Goal: Find specific page/section: Find specific page/section

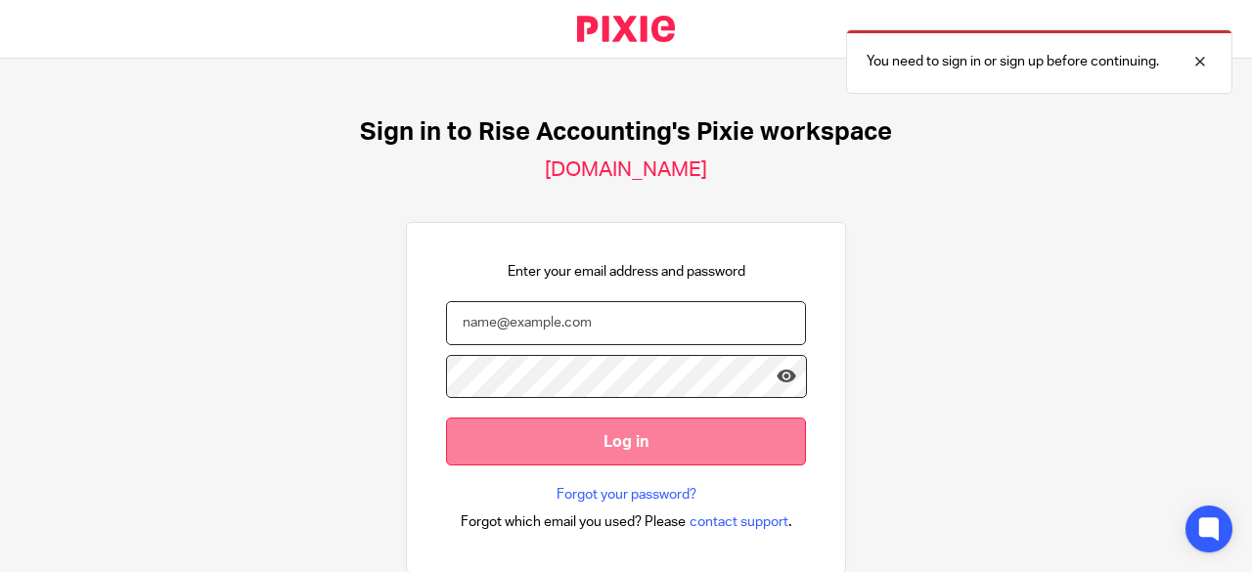
type input "mariyam@riseaccounting.co.uk"
click at [649, 438] on input "Log in" at bounding box center [626, 442] width 360 height 48
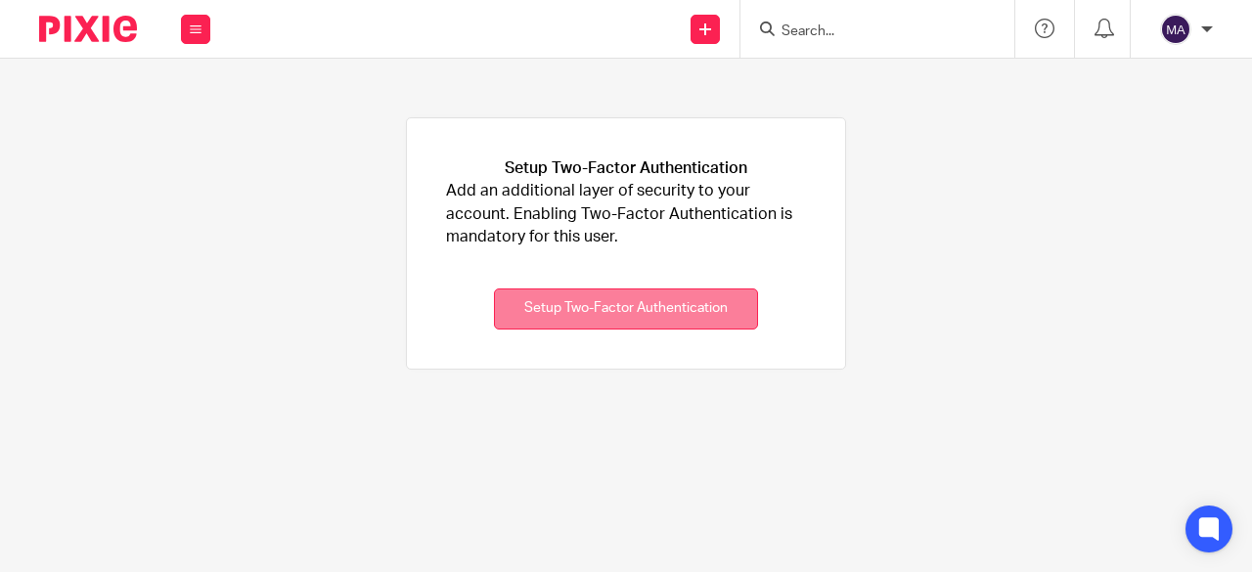
click at [598, 293] on button "Setup Two-Factor Authentication" at bounding box center [626, 310] width 264 height 42
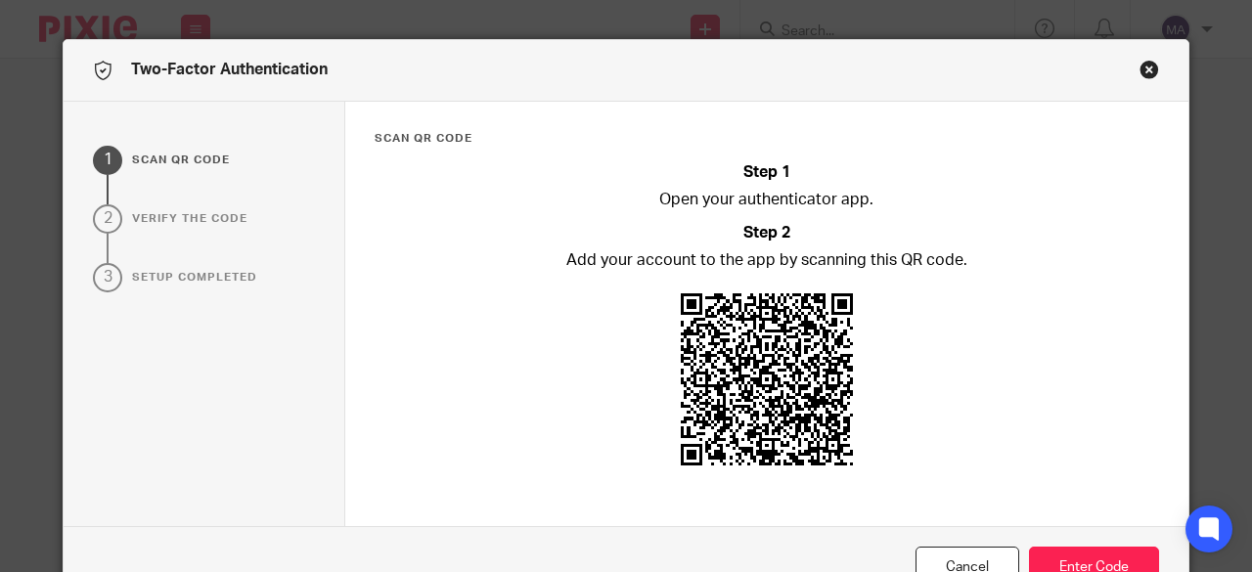
scroll to position [74, 0]
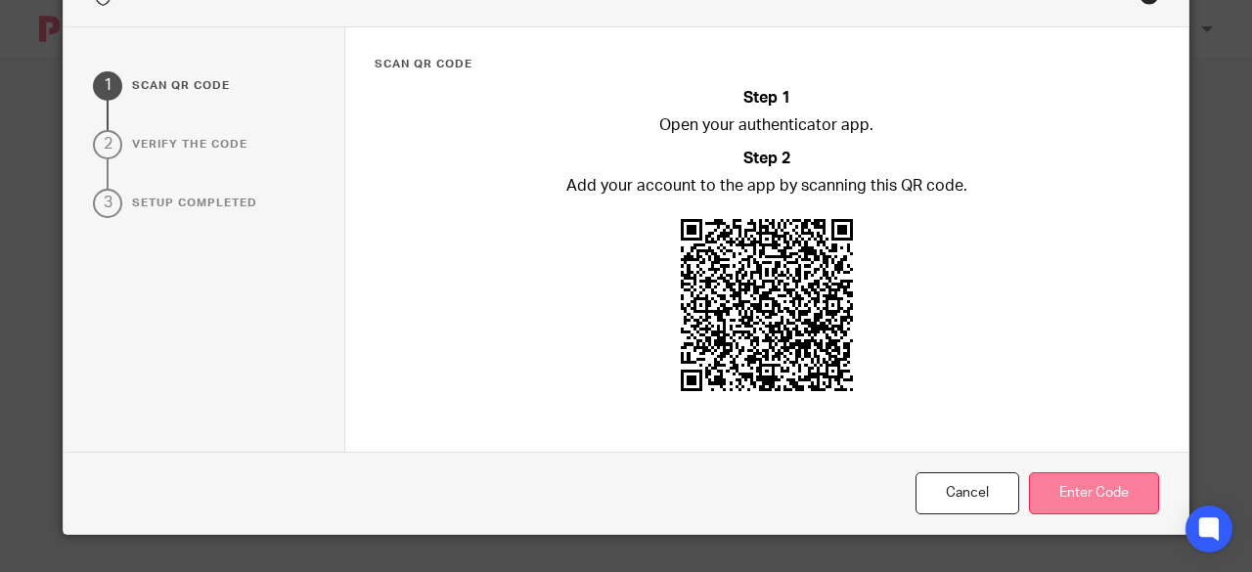
click at [1070, 498] on button "Enter Code" at bounding box center [1094, 493] width 130 height 42
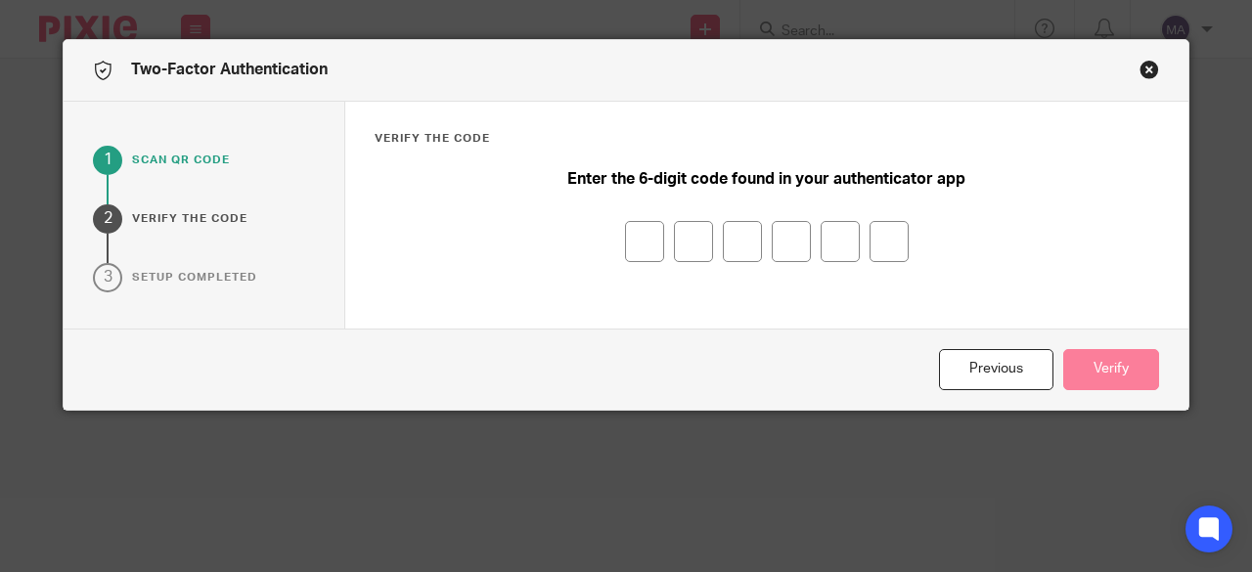
scroll to position [0, 0]
click at [640, 243] on input "number" at bounding box center [644, 241] width 39 height 41
type input "2"
type input "5"
type input "8"
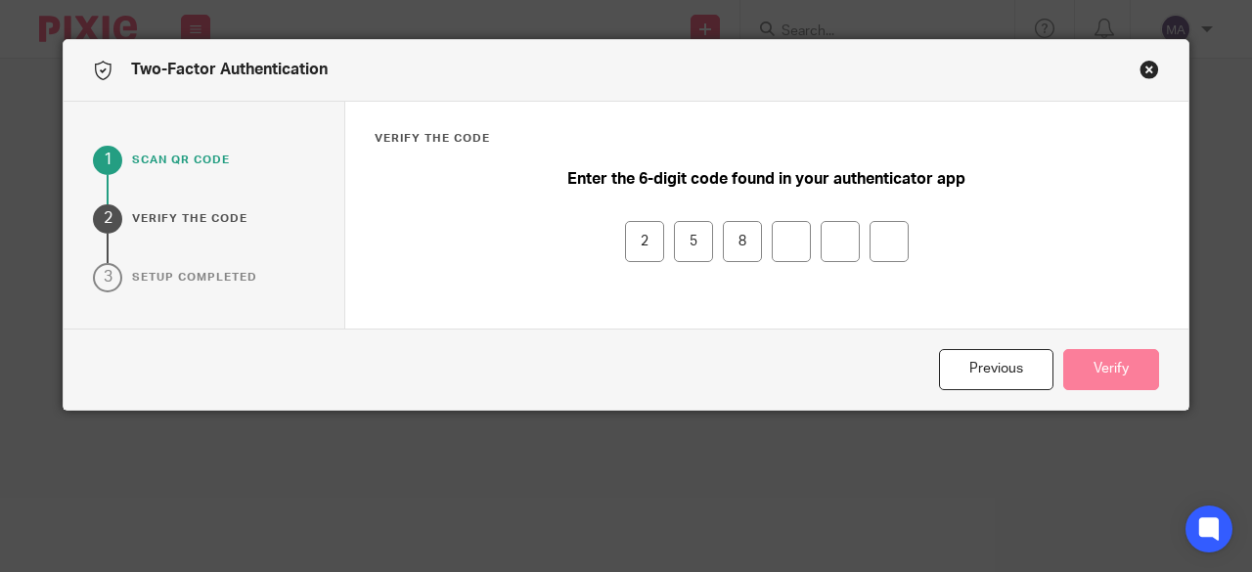
type input "7"
type input "0"
type input "1"
click at [1093, 347] on div "Previous Verify" at bounding box center [626, 370] width 1125 height 82
click at [1107, 373] on button "Verify" at bounding box center [1111, 370] width 96 height 42
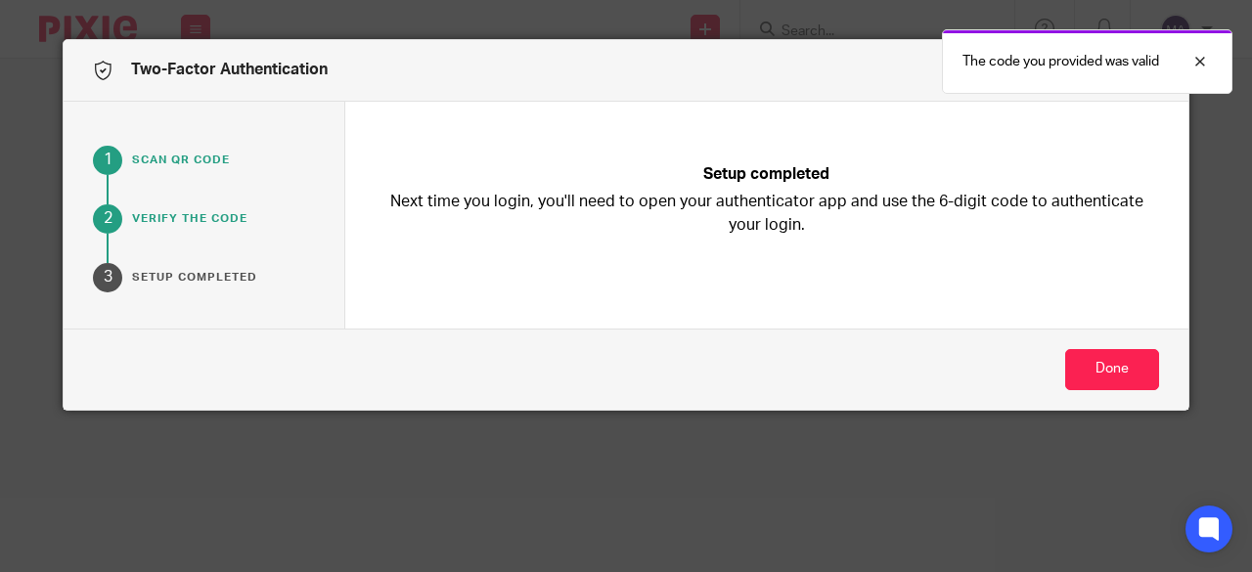
drag, startPoint x: 1107, startPoint y: 373, endPoint x: 587, endPoint y: 271, distance: 530.2
click at [587, 271] on div "Setup completed Next time you login, you'll need to open your authenticator app…" at bounding box center [767, 230] width 785 height 198
click at [1203, 58] on div at bounding box center [1185, 61] width 53 height 23
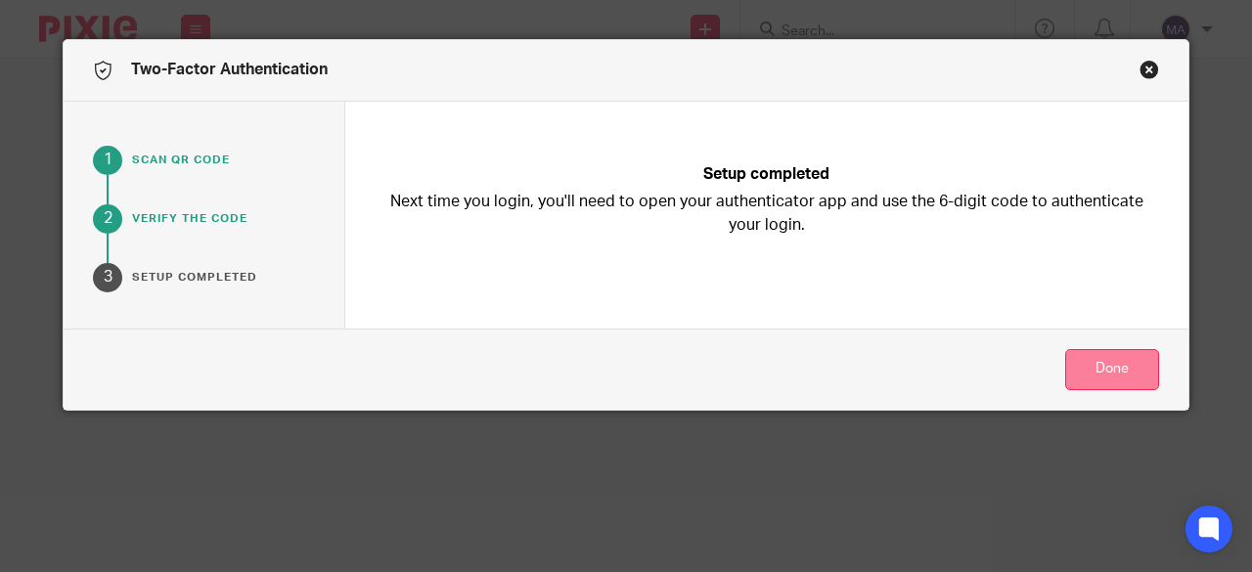
click at [1118, 375] on button "Done" at bounding box center [1112, 370] width 94 height 42
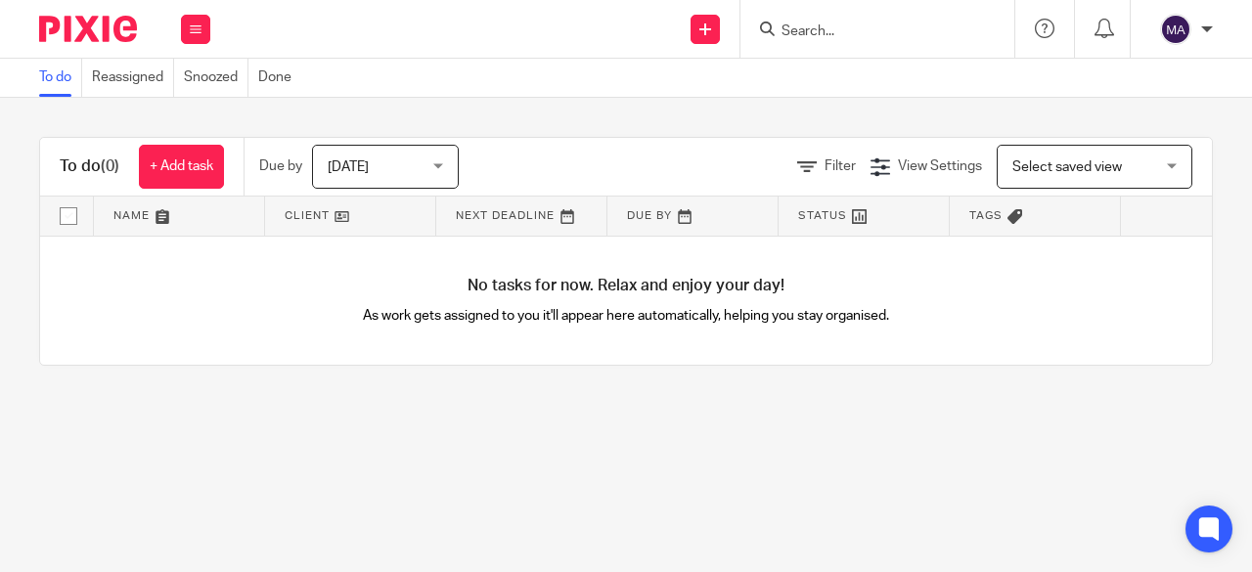
click at [816, 30] on input "Search" at bounding box center [868, 32] width 176 height 18
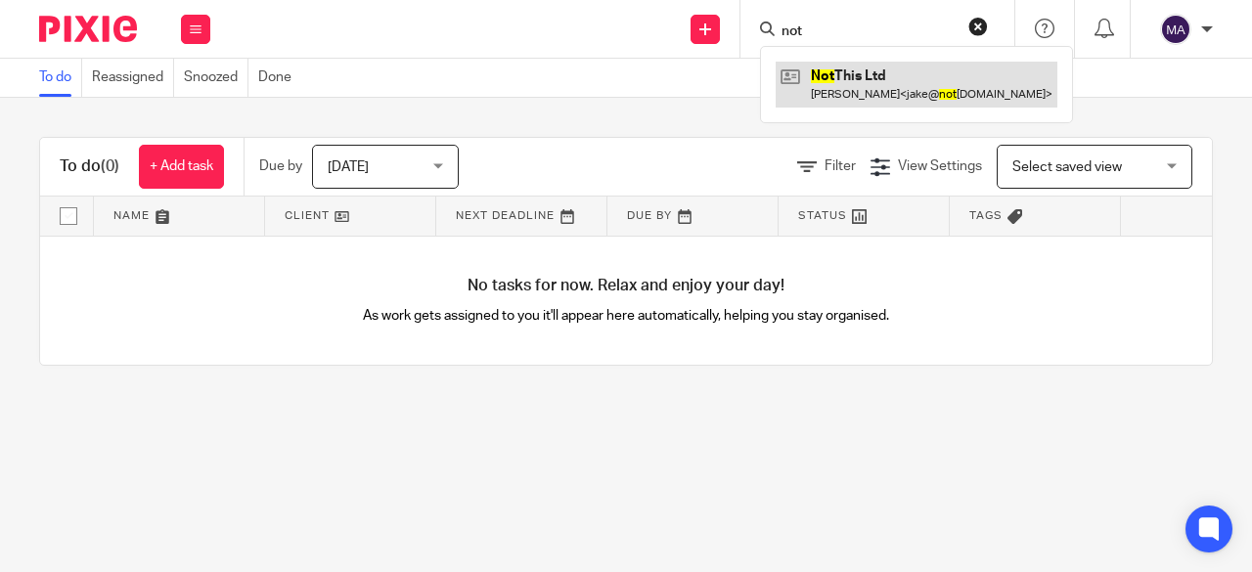
type input "not"
click at [890, 79] on link at bounding box center [917, 84] width 282 height 45
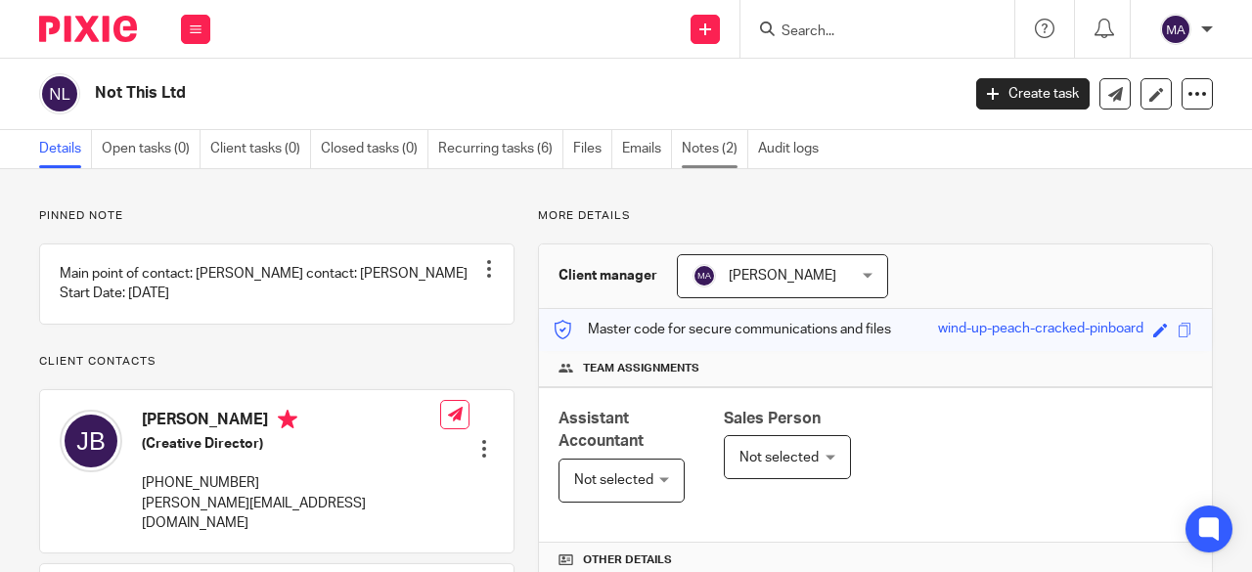
click at [696, 140] on link "Notes (2)" at bounding box center [715, 149] width 67 height 38
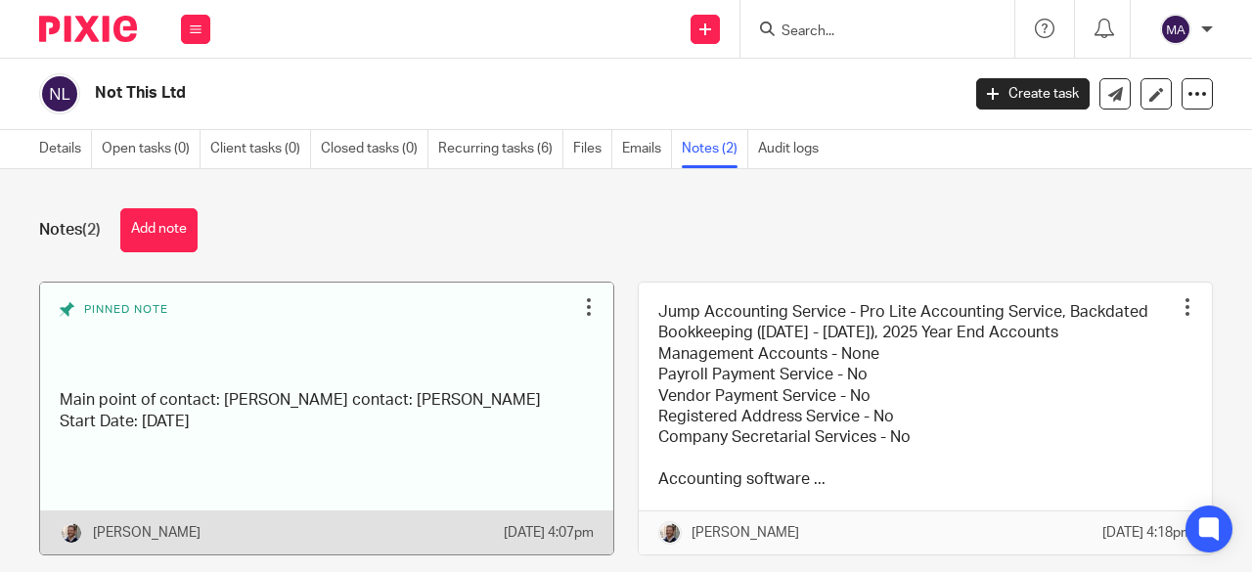
scroll to position [70, 0]
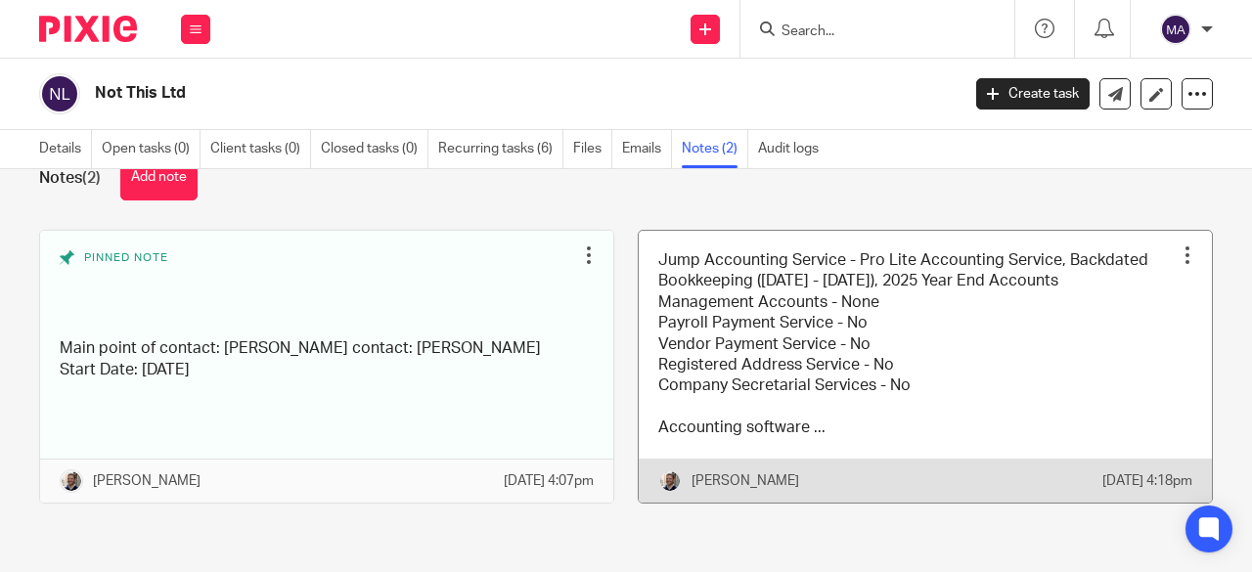
click at [1088, 344] on link at bounding box center [925, 367] width 573 height 272
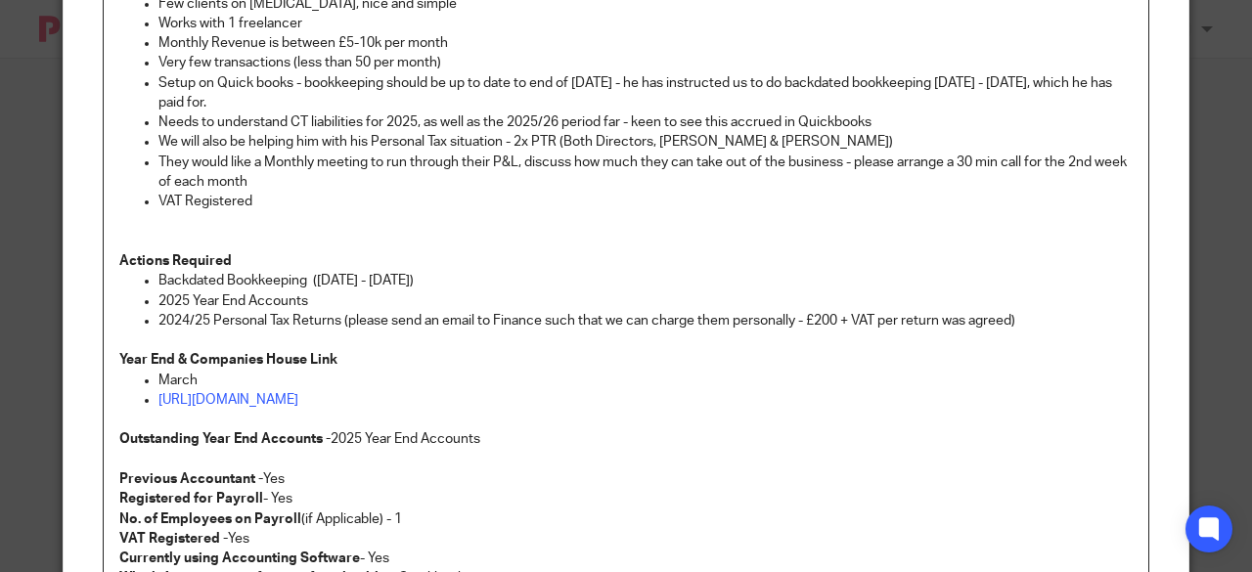
scroll to position [470, 0]
drag, startPoint x: 524, startPoint y: 223, endPoint x: 794, endPoint y: 265, distance: 273.2
click at [794, 265] on p "Actions Required" at bounding box center [625, 262] width 1013 height 20
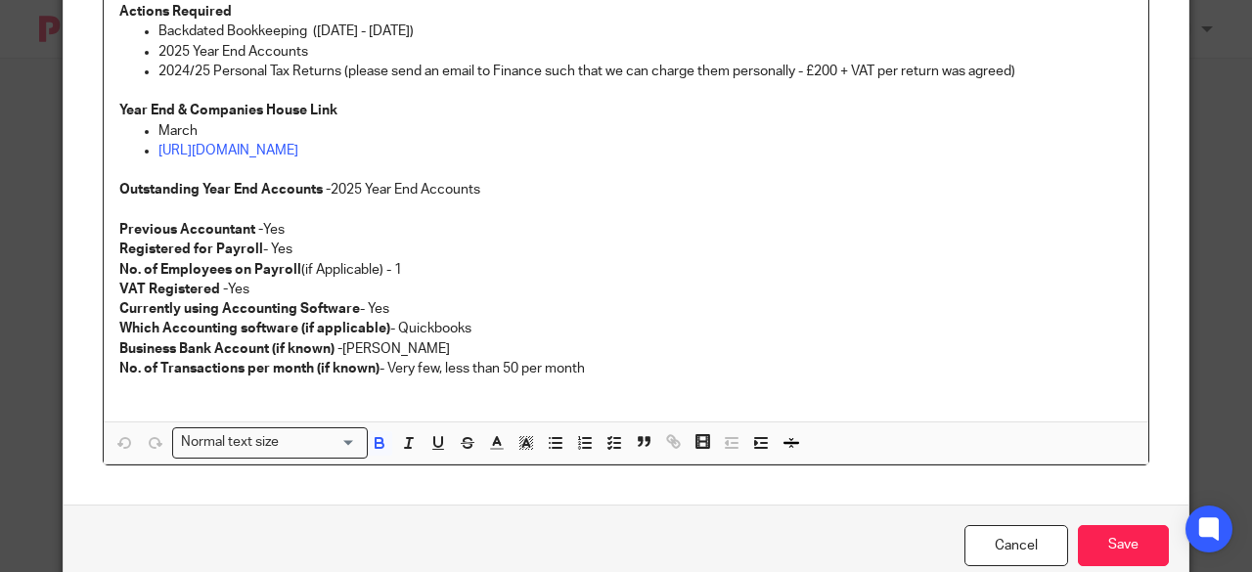
scroll to position [718, 0]
click at [552, 199] on p "Outstanding Year End Accounts - 2025 Year End Accounts" at bounding box center [625, 192] width 1013 height 20
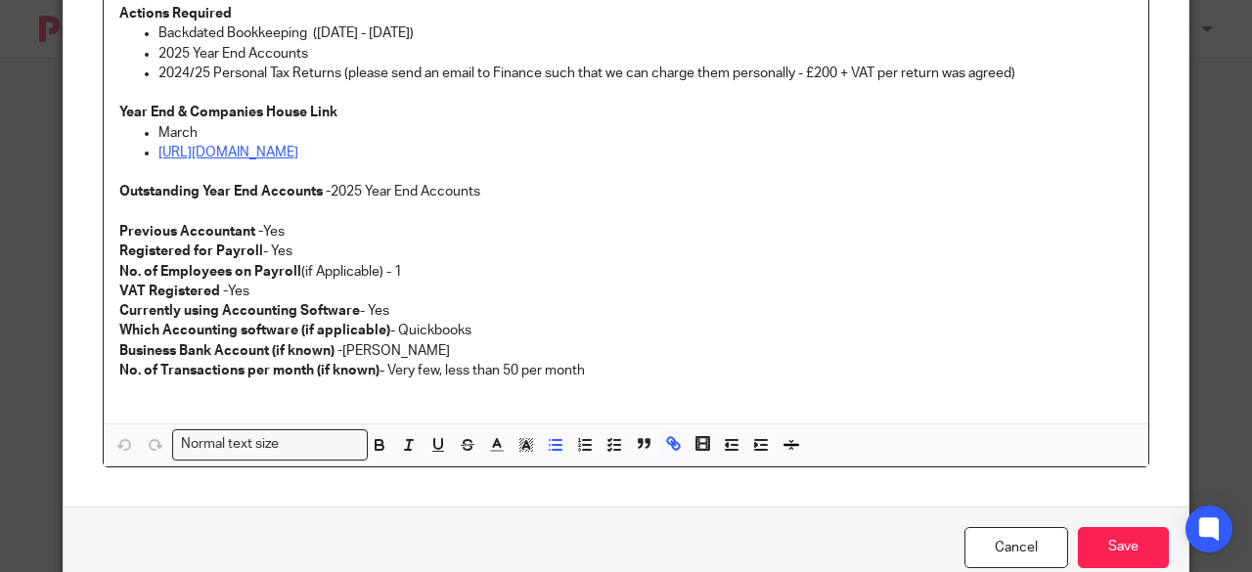
click at [298, 150] on link "https://find-and-update.company-information.service.gov.uk/company/14703367" at bounding box center [228, 153] width 140 height 14
click at [697, 318] on p "Currently using Accounting Software - Yes" at bounding box center [625, 311] width 1013 height 20
drag, startPoint x: 652, startPoint y: 150, endPoint x: 269, endPoint y: 165, distance: 383.8
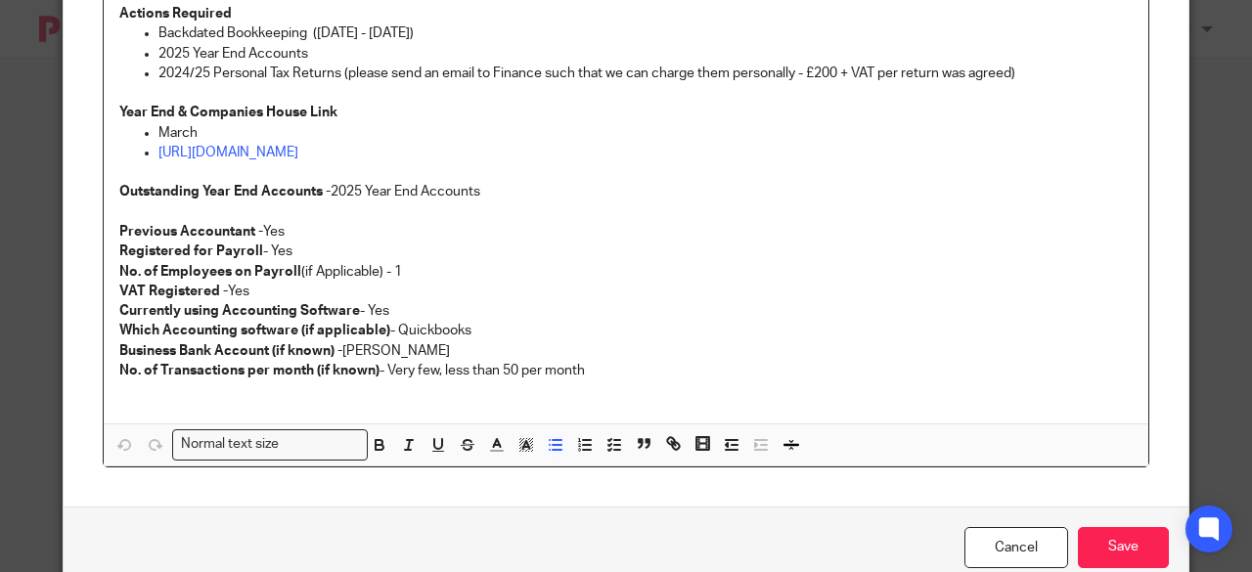
click at [253, 161] on p "https://find-and-update.company-information.service.gov.uk/company/14703367" at bounding box center [645, 153] width 974 height 20
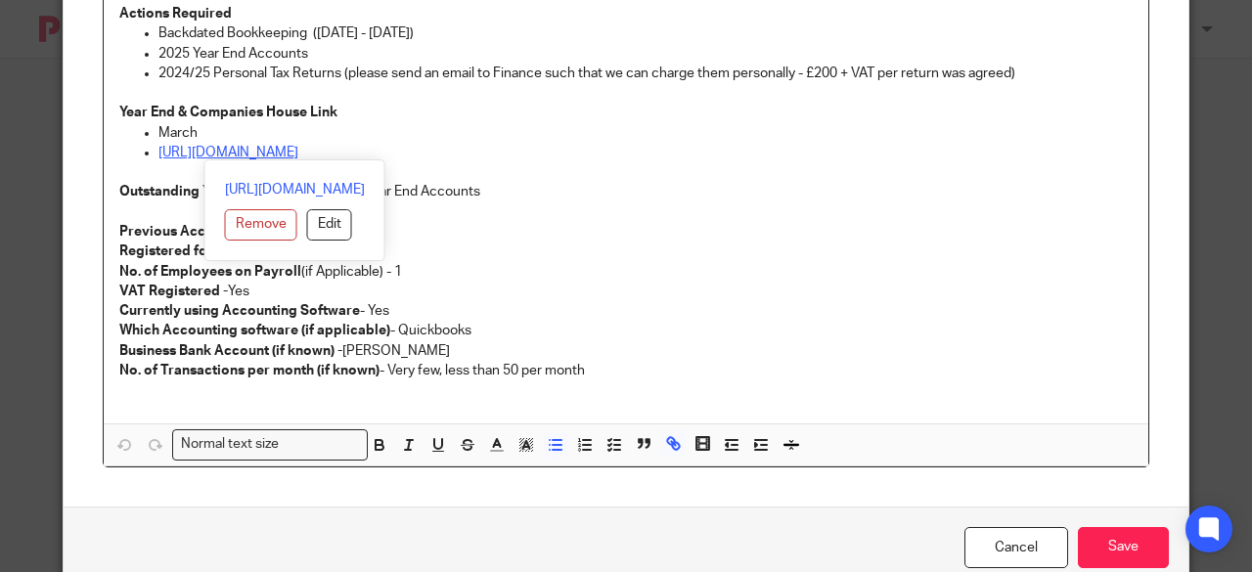
click at [298, 147] on link "https://find-and-update.company-information.service.gov.uk/company/14703367" at bounding box center [228, 153] width 140 height 14
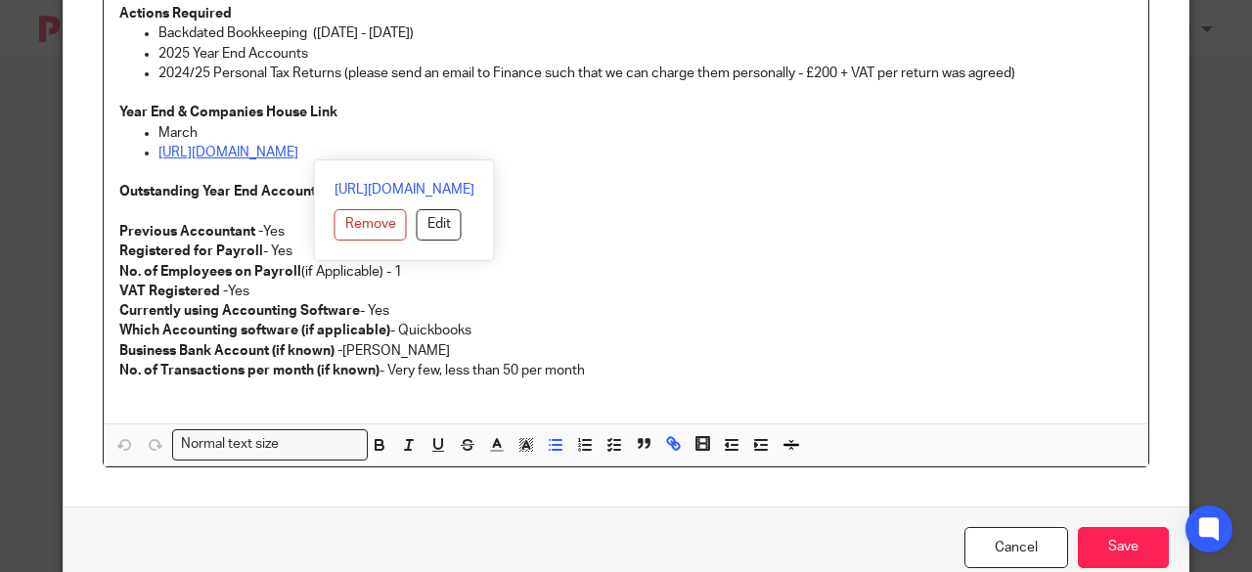
click at [298, 147] on link "https://find-and-update.company-information.service.gov.uk/company/14703367" at bounding box center [228, 153] width 140 height 14
copy link "https://find-and-update.company-information.service.gov.uk/company/14703367"
click at [822, 357] on p "Which Accounting software (if applicable) - Quickbooks Business Bank Account (i…" at bounding box center [625, 341] width 1013 height 40
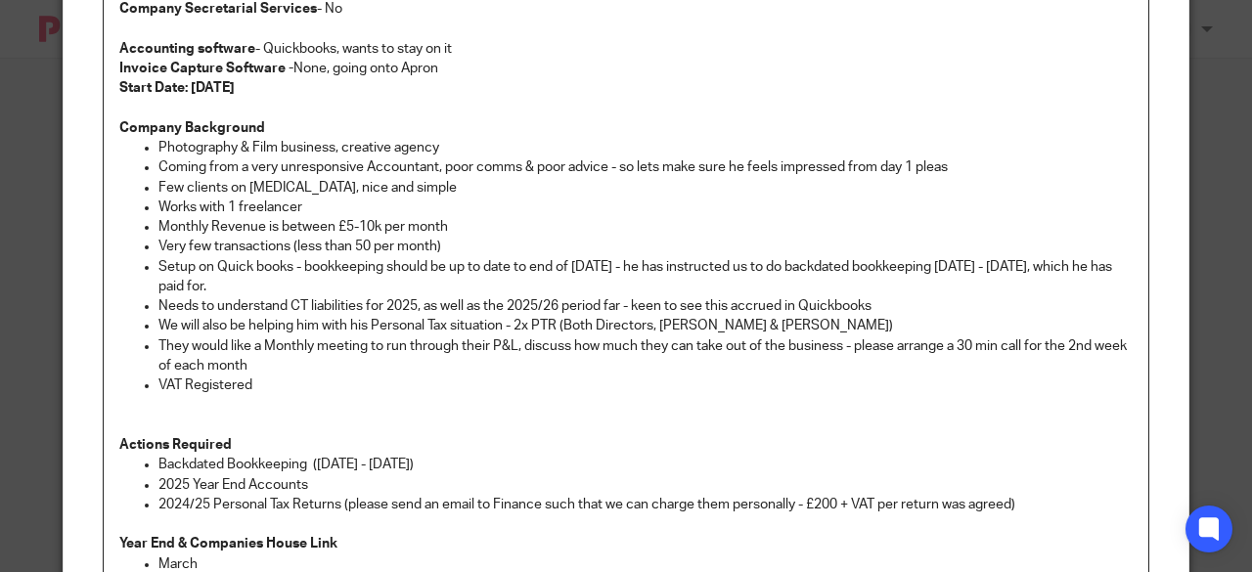
scroll to position [286, 0]
click at [951, 164] on p "Coming from a very unresponsive Accountant, poor comms & poor advice - so lets …" at bounding box center [645, 168] width 974 height 20
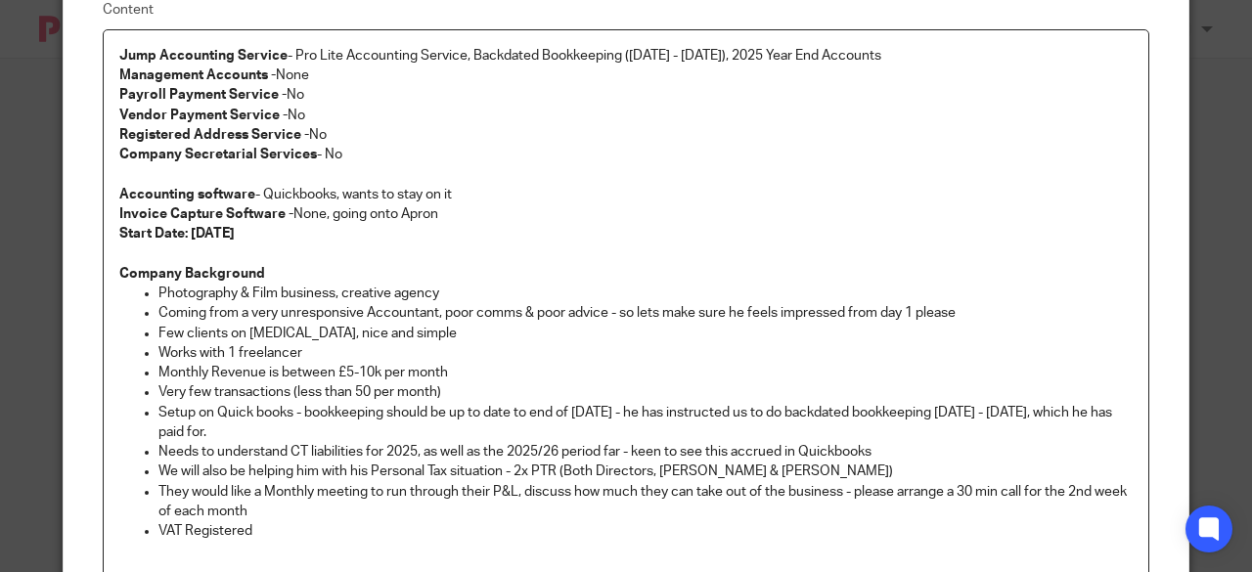
scroll to position [0, 0]
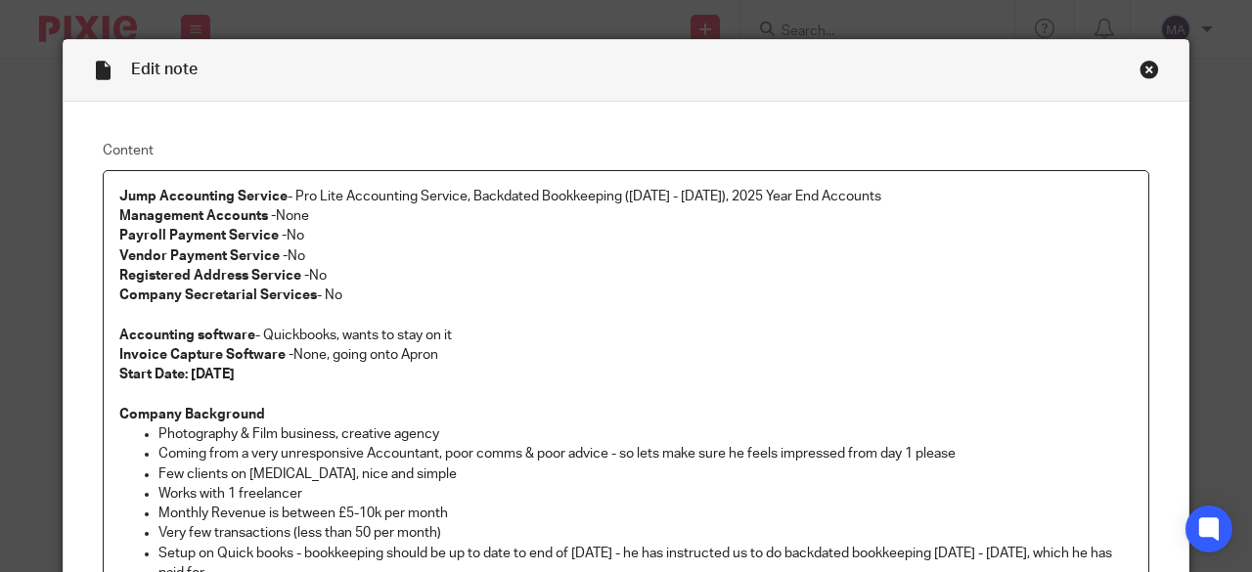
click at [1142, 67] on div "Close this dialog window" at bounding box center [1150, 70] width 20 height 20
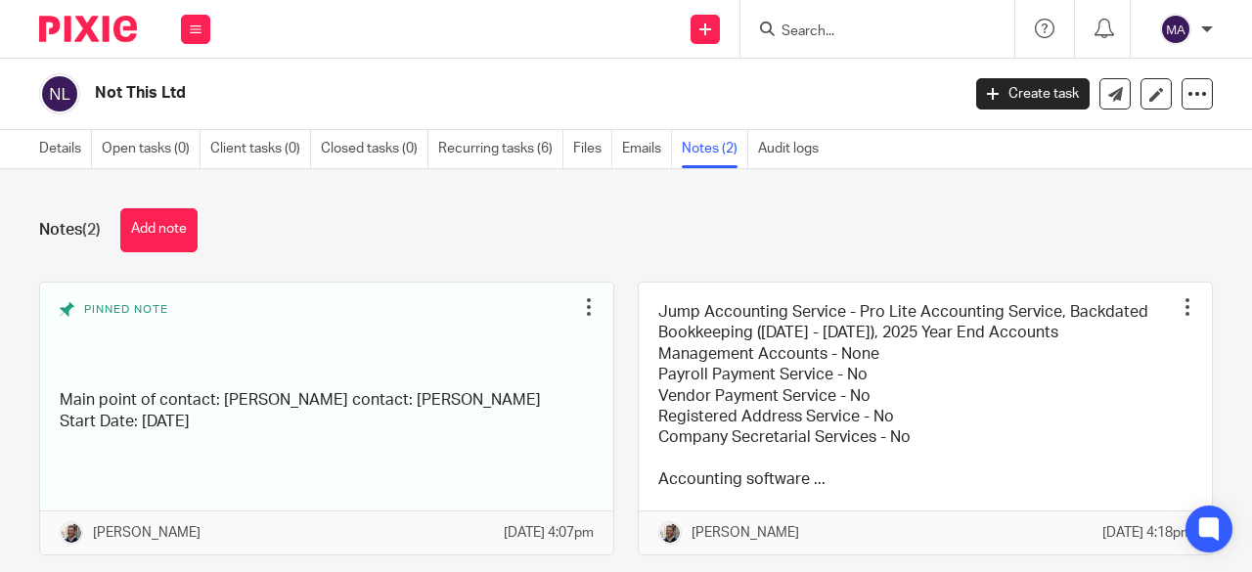
scroll to position [70, 0]
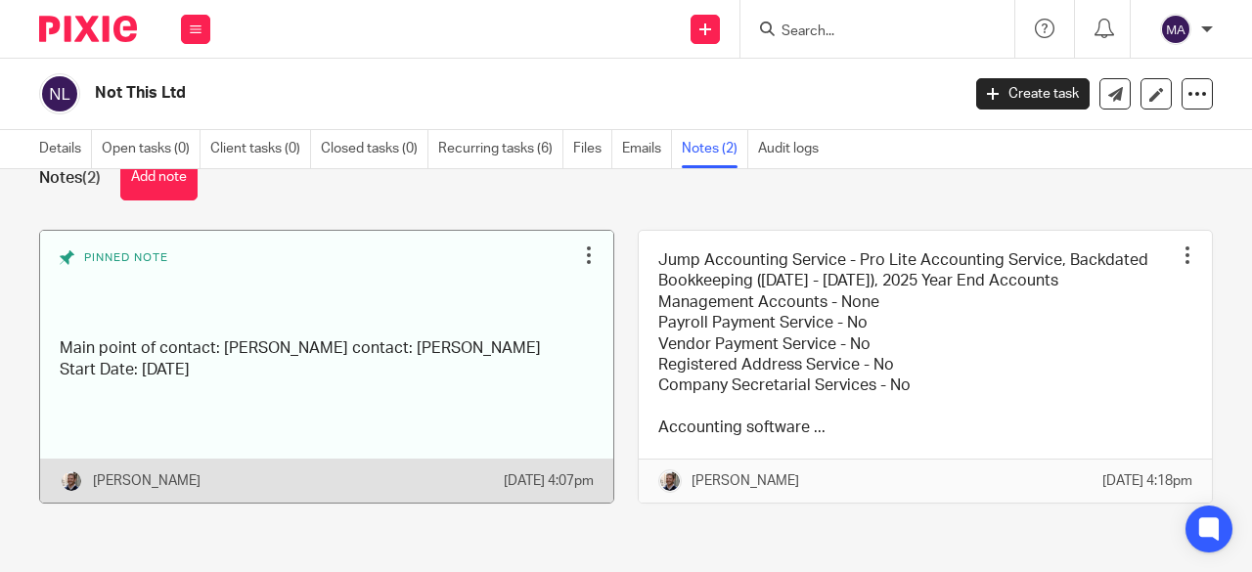
click at [419, 378] on link at bounding box center [326, 367] width 573 height 272
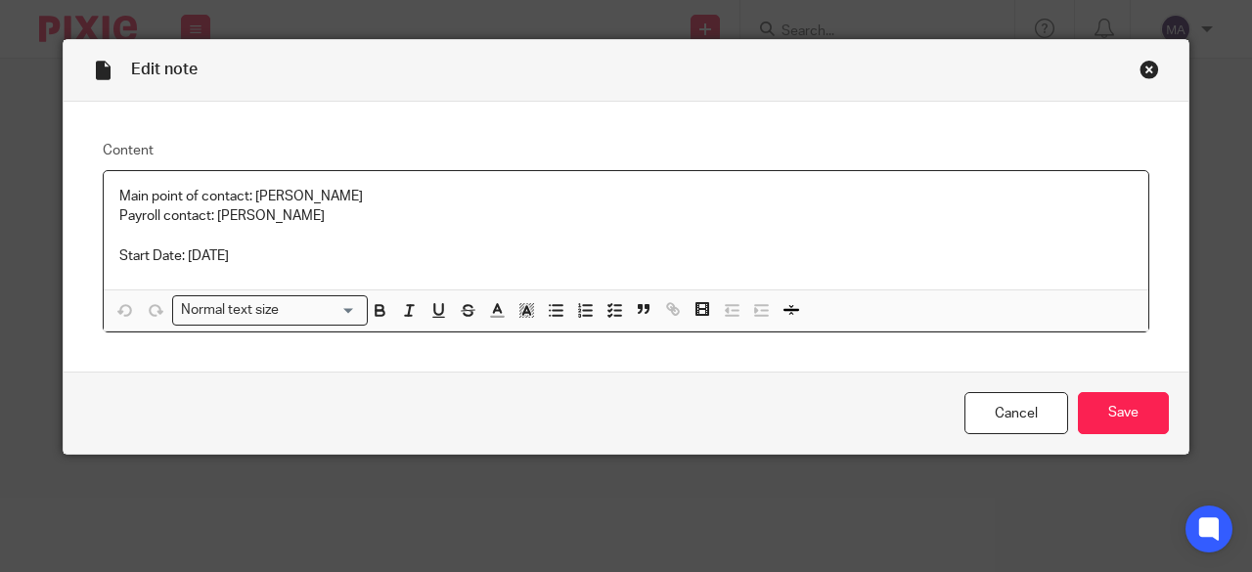
click at [1130, 69] on div "Edit note" at bounding box center [626, 71] width 1125 height 62
click at [1143, 69] on div "Close this dialog window" at bounding box center [1150, 70] width 20 height 20
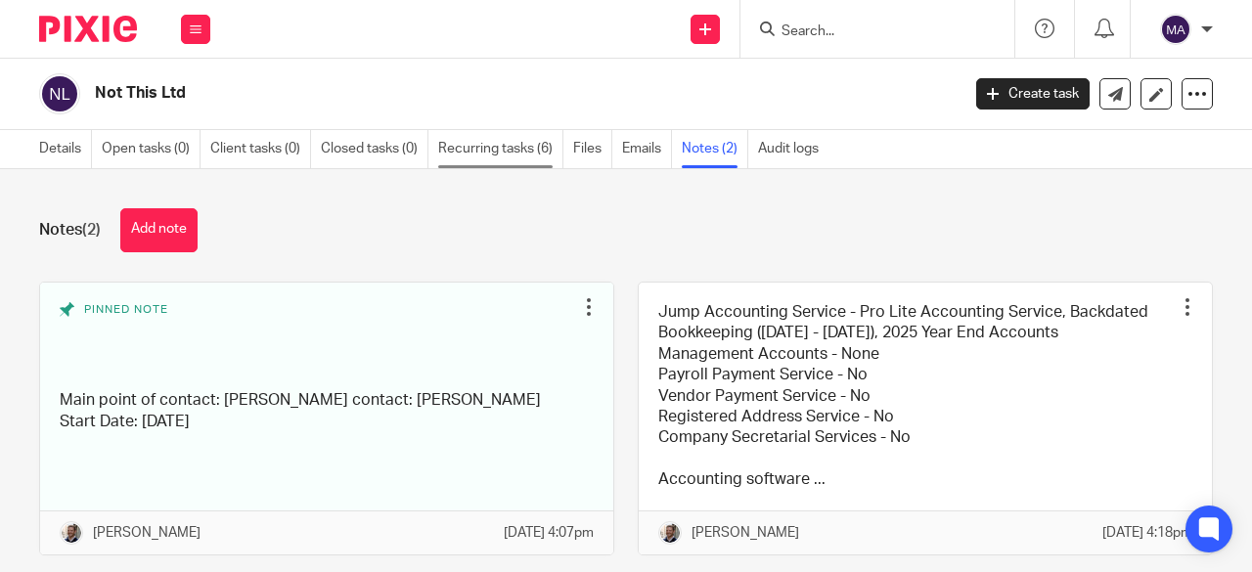
click at [491, 146] on link "Recurring tasks (6)" at bounding box center [500, 149] width 125 height 38
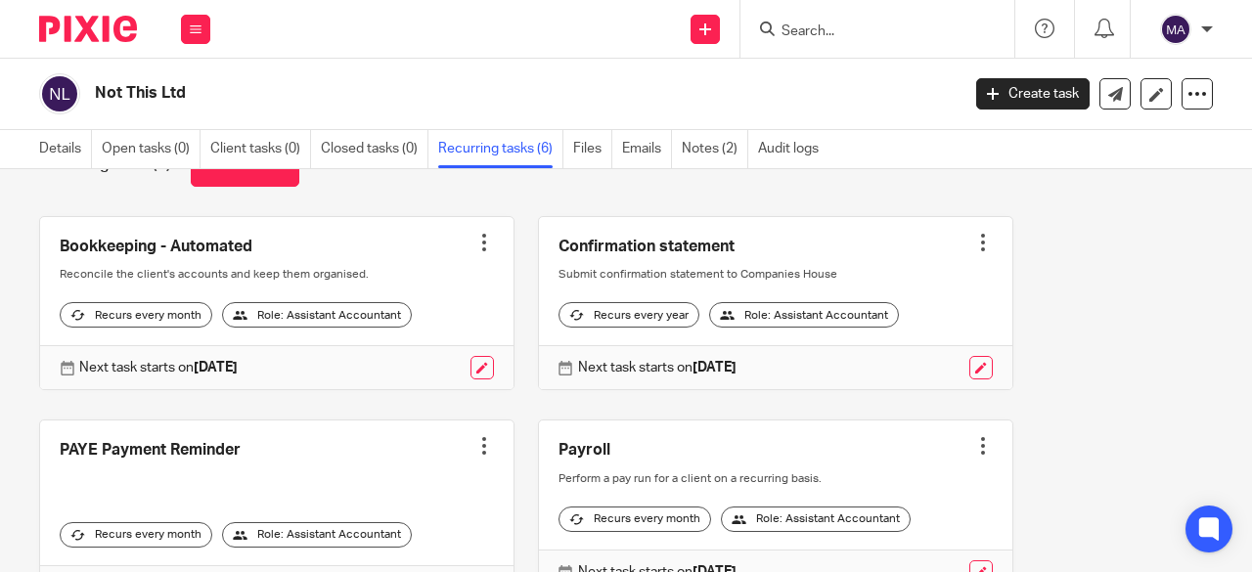
scroll to position [67, 0]
click at [724, 150] on link "Notes (2)" at bounding box center [715, 149] width 67 height 38
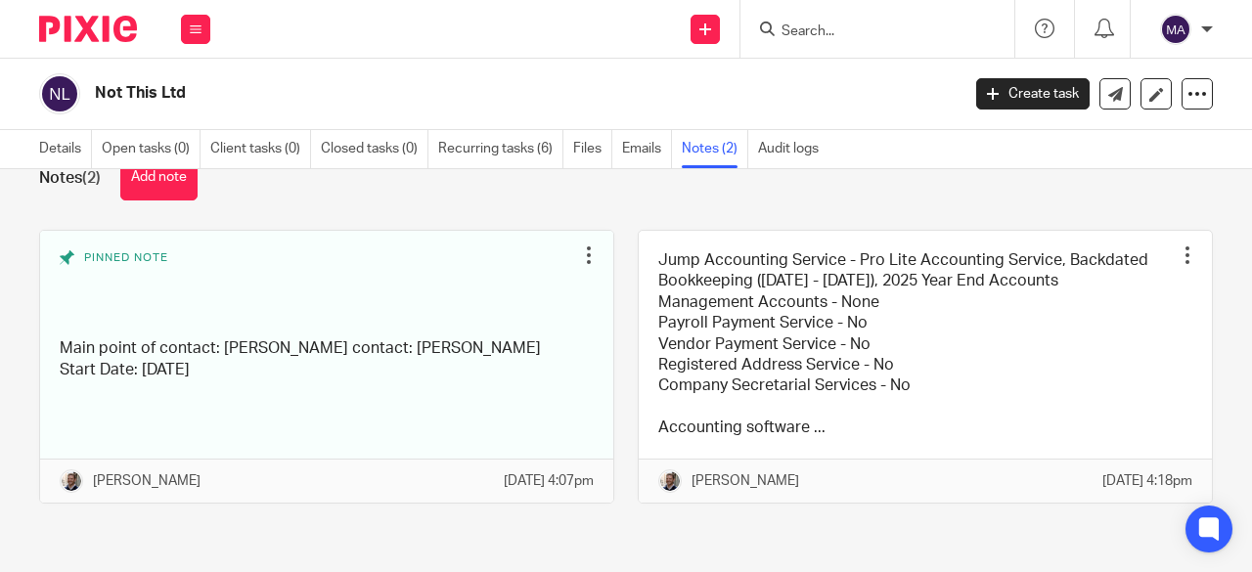
scroll to position [70, 0]
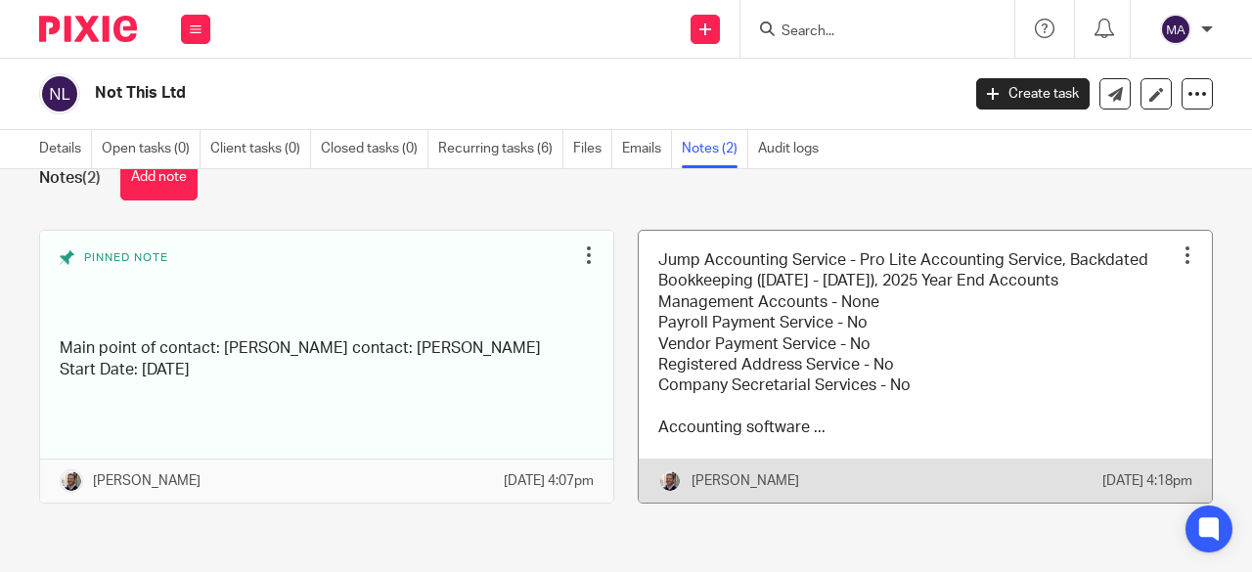
click at [1039, 343] on link at bounding box center [925, 367] width 573 height 272
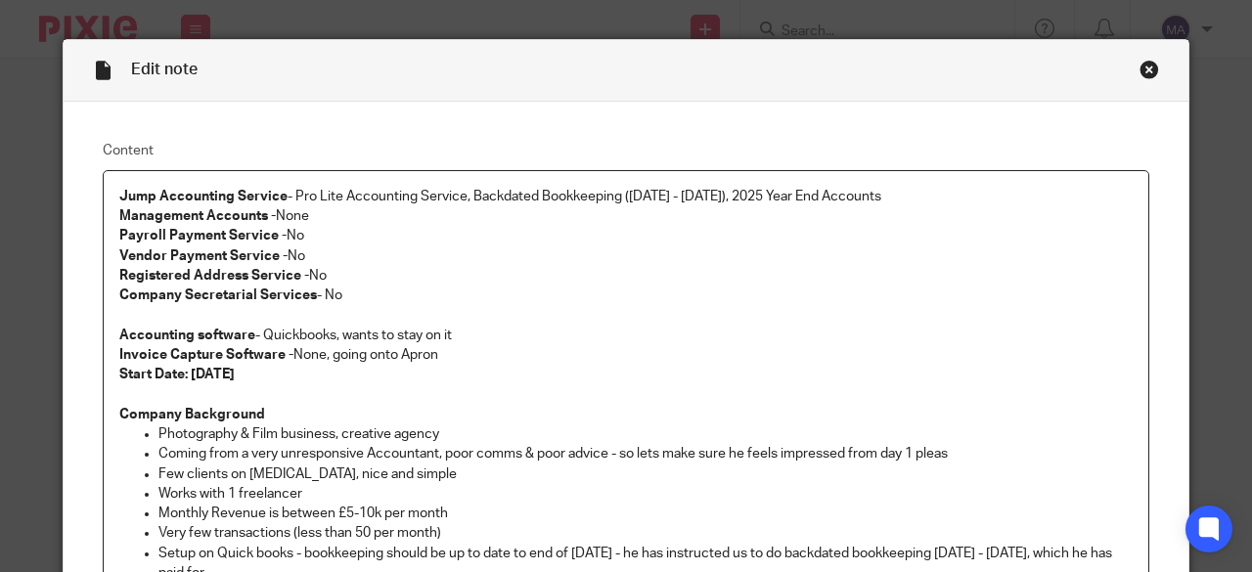
click at [1140, 76] on div "Close this dialog window" at bounding box center [1150, 70] width 20 height 20
